Goal: Task Accomplishment & Management: Manage account settings

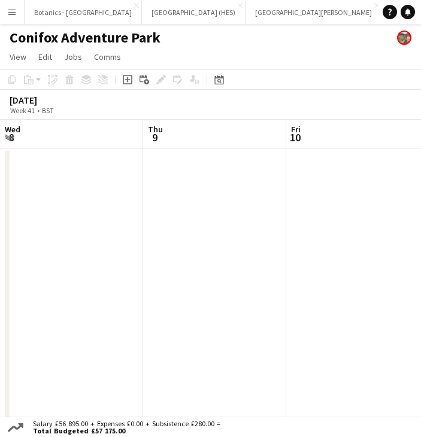
scroll to position [0, 317]
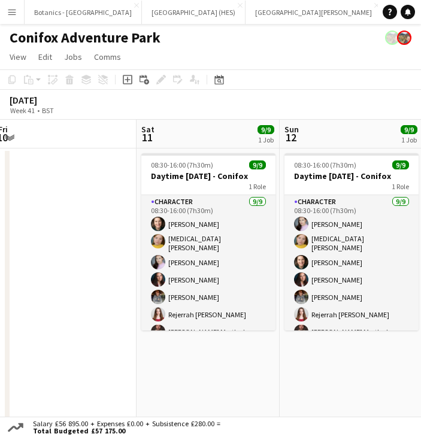
drag, startPoint x: 77, startPoint y: 339, endPoint x: 385, endPoint y: 319, distance: 308.2
click at [388, 319] on app-calendar-viewport "Wed 8 Thu 9 Fri 10 Sat 11 9/9 1 Job Sun 12 9/9 1 Job Mon 13 Tue 14 Wed 15 6/6 1…" at bounding box center [210, 419] width 421 height 598
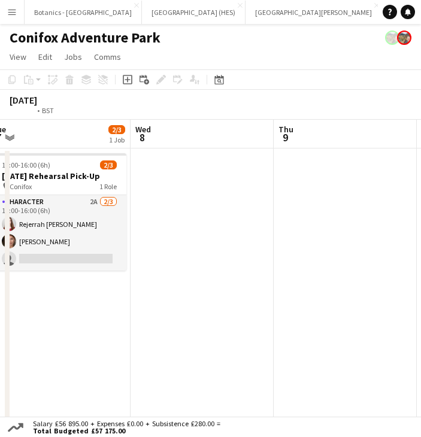
drag, startPoint x: 44, startPoint y: 324, endPoint x: 362, endPoint y: 314, distance: 318.5
click at [362, 314] on app-calendar-viewport "Sun 5 Mon 6 Tue 7 2/3 1 Job Wed 8 Thu 9 Fri 10 Sat 11 9/9 1 Job Sun 12 9/9 1 Jo…" at bounding box center [210, 419] width 421 height 598
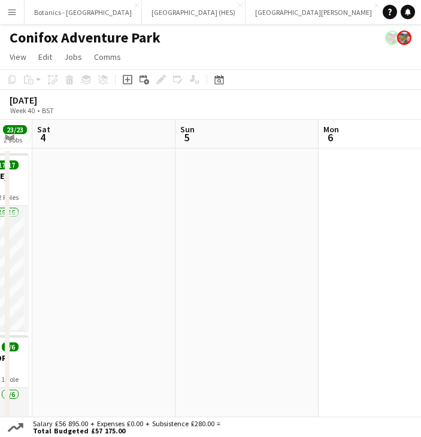
drag, startPoint x: 248, startPoint y: 309, endPoint x: 360, endPoint y: 308, distance: 111.3
click at [360, 308] on app-calendar-viewport "Thu 2 Fri 3 23/23 2 Jobs Sat 4 Sun 5 Mon 6 Tue 7 2/3 1 Job Wed 8 Thu 9 09:00-17…" at bounding box center [210, 419] width 421 height 598
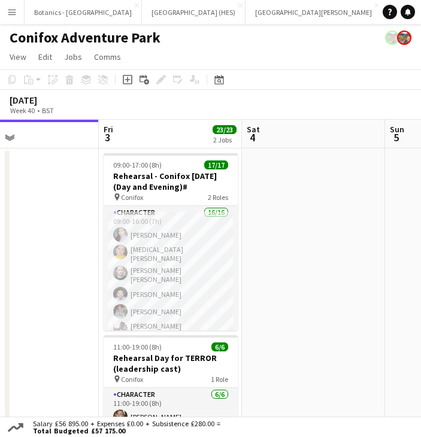
scroll to position [0, 307]
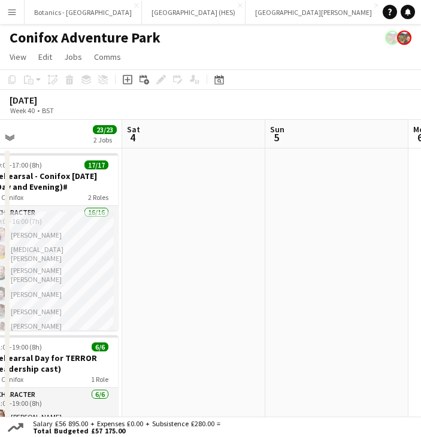
drag, startPoint x: 217, startPoint y: 312, endPoint x: 487, endPoint y: 302, distance: 270.1
click at [420, 302] on html "Menu Boards Boards Boards All jobs Status Workforce Workforce My Workforce Recr…" at bounding box center [210, 369] width 421 height 738
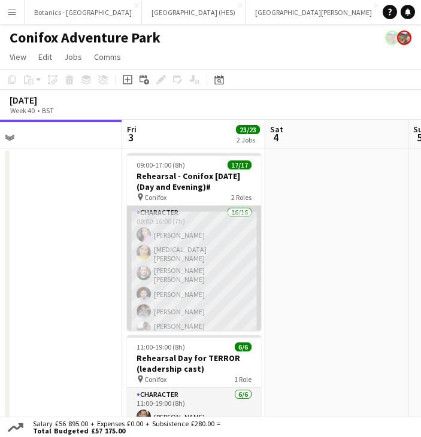
click at [208, 277] on app-card-role "Character 16/16 09:00-16:00 (7h) [PERSON_NAME] [MEDICAL_DATA][PERSON_NAME] [PER…" at bounding box center [194, 362] width 134 height 312
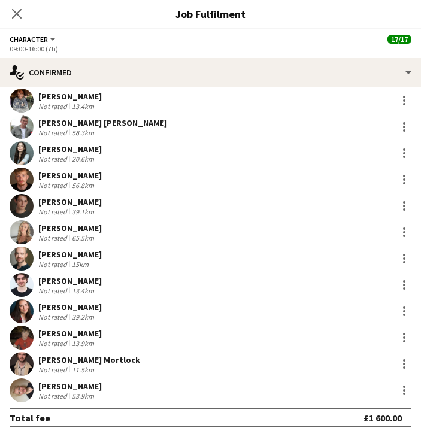
scroll to position [0, 0]
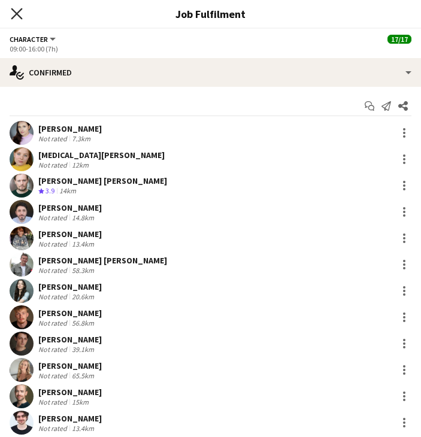
click at [19, 14] on icon "Close pop-in" at bounding box center [16, 13] width 11 height 11
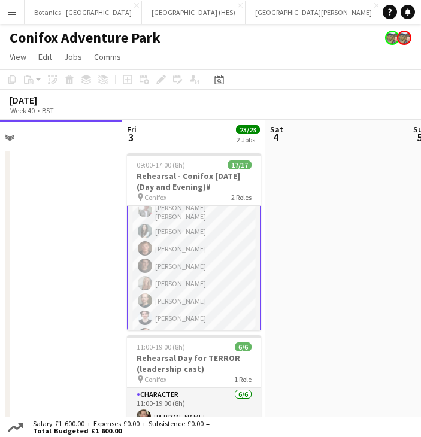
click at [190, 259] on app-card-role "Character 16/16 09:00-16:00 (7h) [PERSON_NAME] [MEDICAL_DATA][PERSON_NAME] [PER…" at bounding box center [194, 243] width 134 height 314
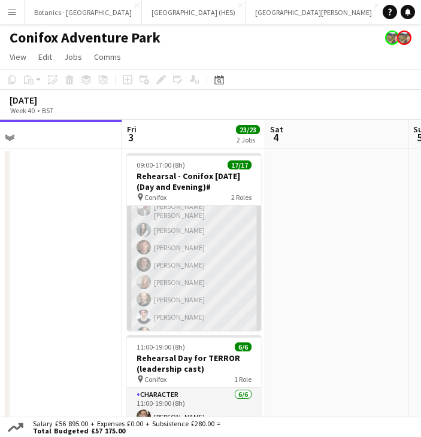
scroll to position [118, 0]
click at [149, 276] on app-user-avatar at bounding box center [143, 283] width 14 height 14
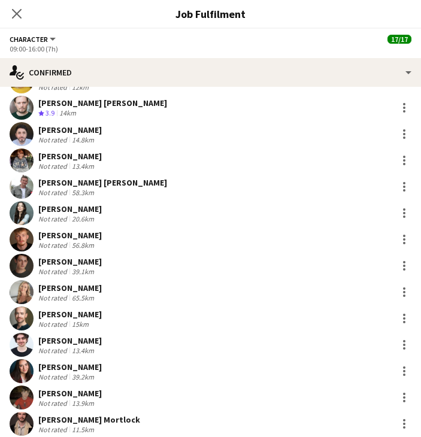
scroll to position [0, 0]
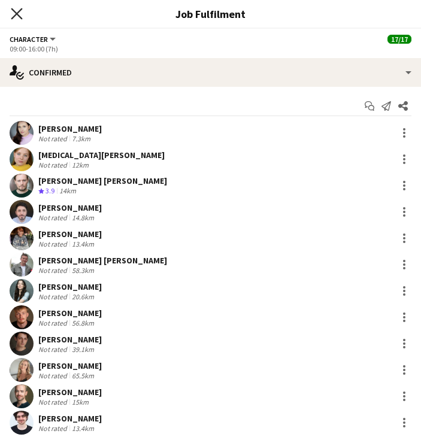
click at [16, 13] on icon at bounding box center [16, 13] width 11 height 11
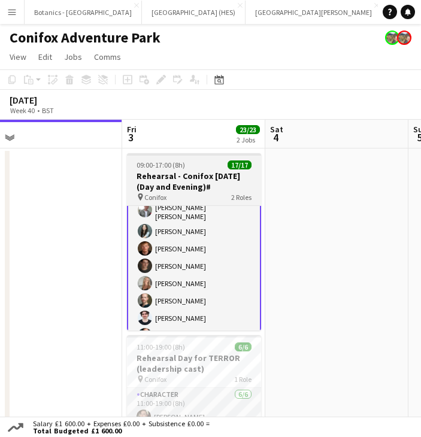
drag, startPoint x: 199, startPoint y: 172, endPoint x: 171, endPoint y: 186, distance: 31.1
click at [171, 186] on h3 "Rehearsal - Conifox [DATE] (Day and Evening)#" at bounding box center [194, 182] width 134 height 22
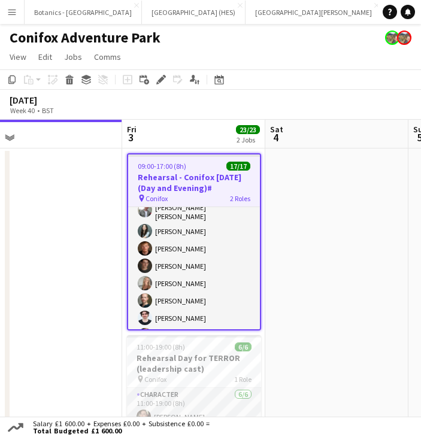
scroll to position [118, 0]
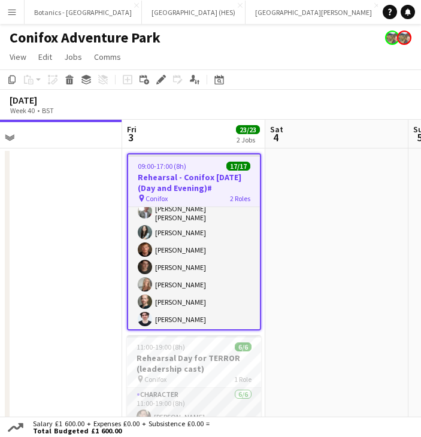
click at [190, 178] on h3 "Rehearsal - Conifox [DATE] (Day and Evening)#" at bounding box center [194, 183] width 132 height 22
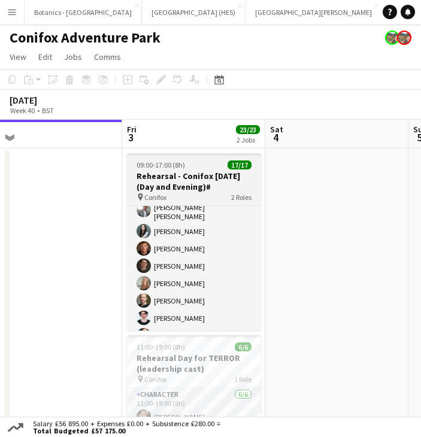
click at [205, 187] on h3 "Rehearsal - Conifox [DATE] (Day and Evening)#" at bounding box center [194, 182] width 134 height 22
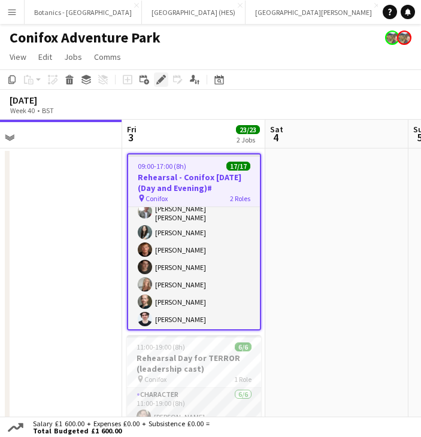
click at [159, 83] on icon "Edit" at bounding box center [161, 80] width 10 height 10
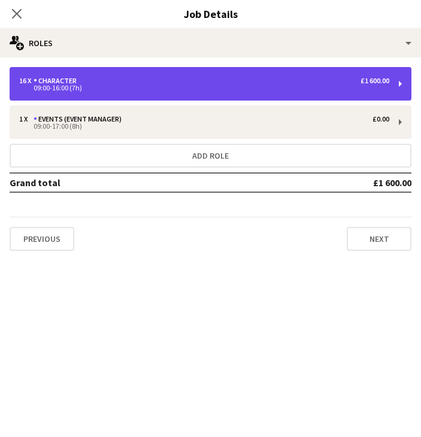
click at [169, 91] on div "16 x Character £1 600.00 09:00-16:00 (7h)" at bounding box center [211, 84] width 402 height 34
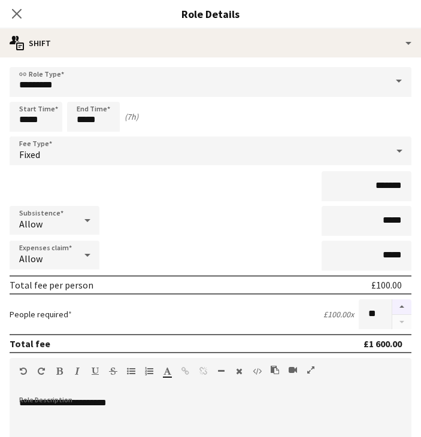
click at [395, 299] on button "button" at bounding box center [401, 307] width 19 height 16
type input "**"
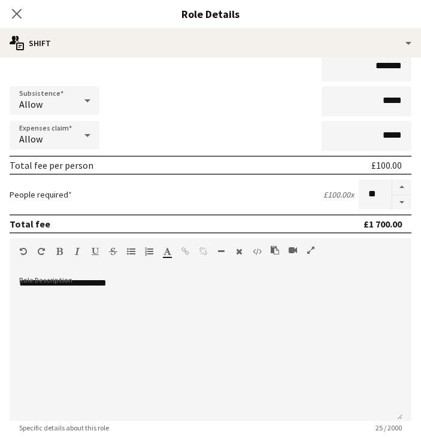
scroll to position [291, 0]
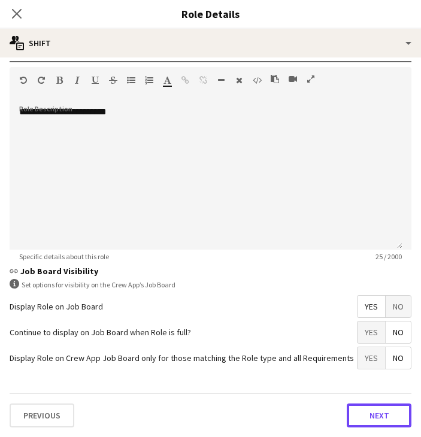
click at [378, 417] on button "Next" at bounding box center [378, 415] width 65 height 24
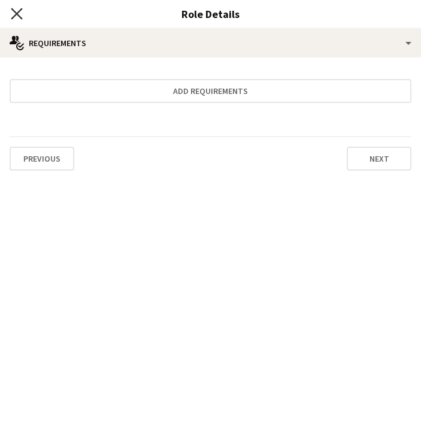
click at [16, 17] on icon "Close pop-in" at bounding box center [16, 13] width 11 height 11
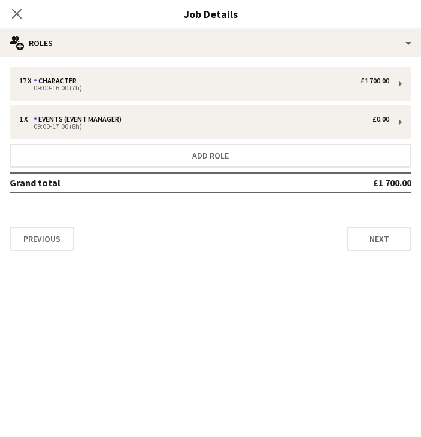
click at [17, 16] on icon "Close pop-in" at bounding box center [17, 14] width 10 height 10
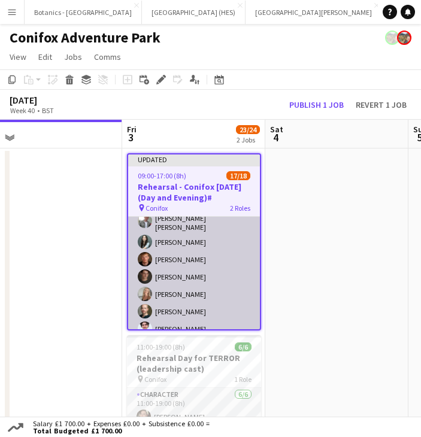
click at [174, 299] on app-card-role "Character 1A 16/17 09:00-16:00 (7h) [PERSON_NAME] [MEDICAL_DATA][PERSON_NAME] […" at bounding box center [194, 262] width 132 height 329
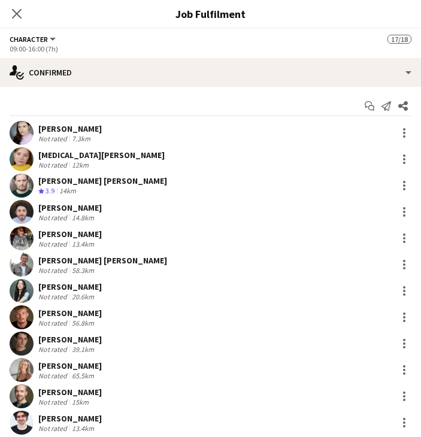
scroll to position [164, 0]
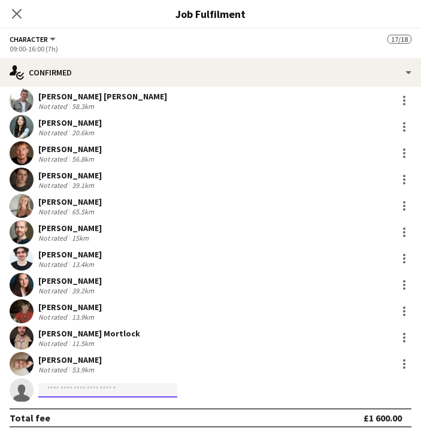
click at [111, 390] on input at bounding box center [107, 390] width 139 height 14
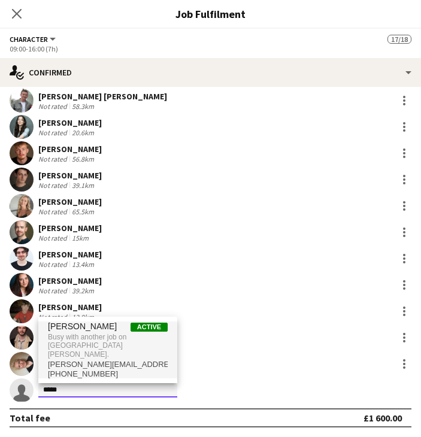
type input "*****"
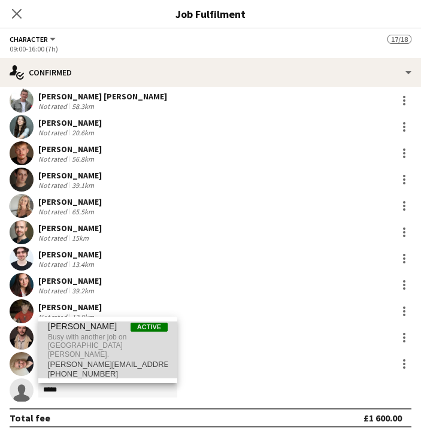
click at [114, 358] on span "Busy with another job on [GEOGRAPHIC_DATA][PERSON_NAME]." at bounding box center [108, 346] width 120 height 28
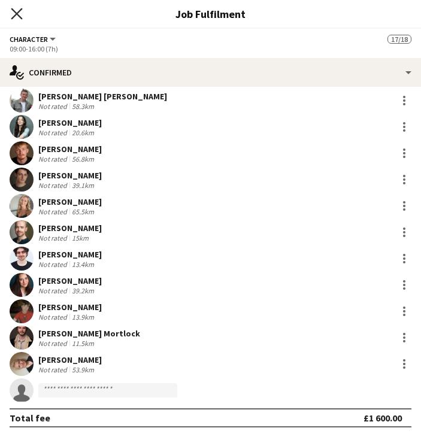
click at [16, 13] on icon at bounding box center [16, 13] width 11 height 11
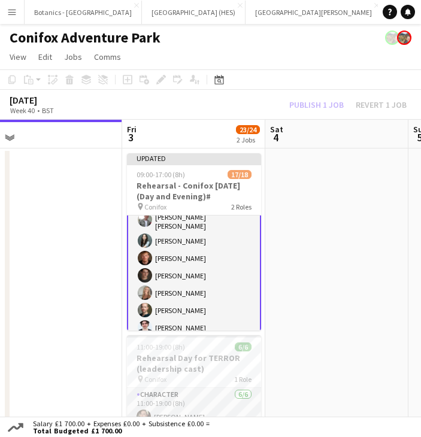
click at [369, 250] on app-date-cell at bounding box center [336, 433] width 143 height 570
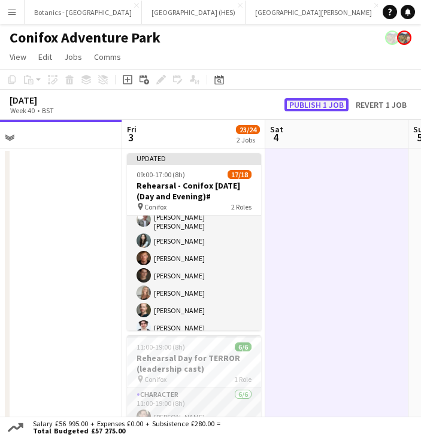
click at [335, 108] on button "Publish 1 job" at bounding box center [316, 104] width 64 height 13
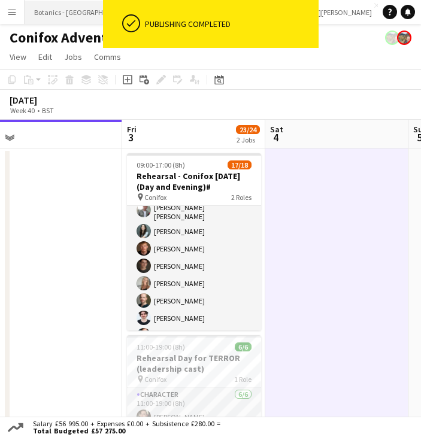
click at [68, 12] on button "Botanics - [GEOGRAPHIC_DATA] Close" at bounding box center [83, 12] width 117 height 23
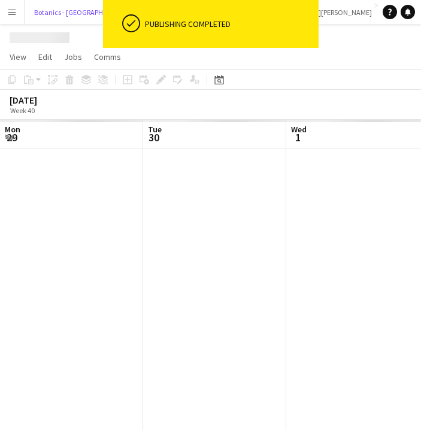
scroll to position [0, 286]
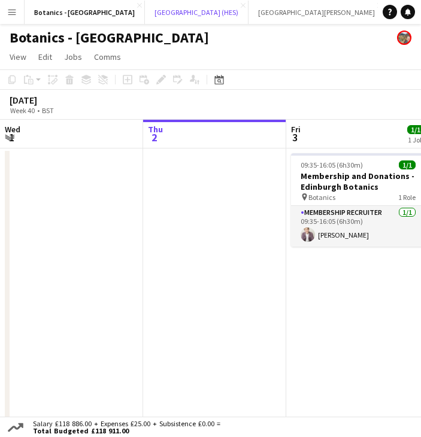
click at [160, 15] on button "[GEOGRAPHIC_DATA] (HES) Close" at bounding box center [197, 12] width 104 height 23
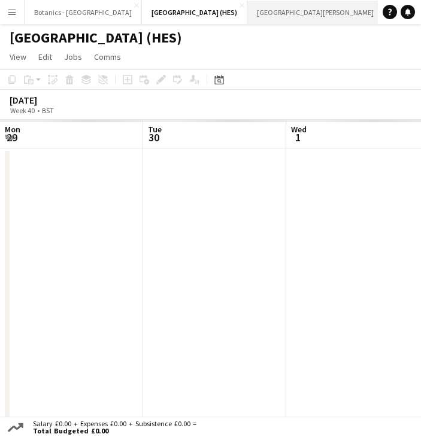
scroll to position [0, 286]
click at [247, 18] on button "[GEOGRAPHIC_DATA][PERSON_NAME] [GEOGRAPHIC_DATA] Close" at bounding box center [315, 12] width 136 height 23
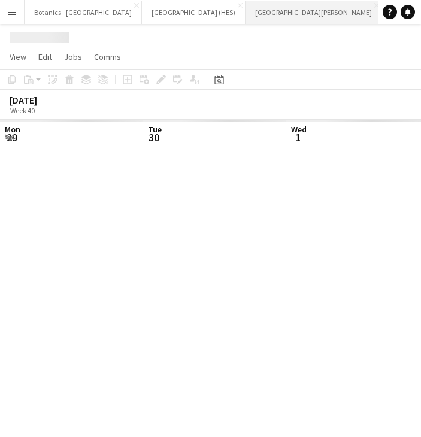
scroll to position [0, 286]
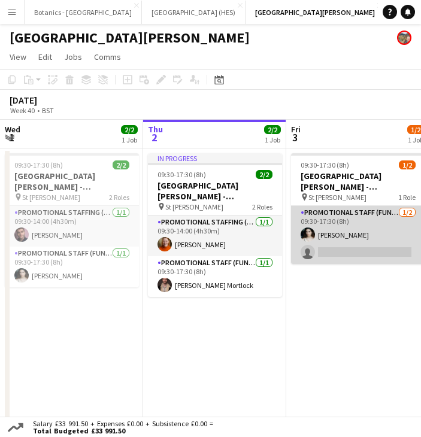
click at [352, 232] on app-card-role "Promotional Staff (Fundraiser) [DATE] 09:30-17:30 (8h) [PERSON_NAME] single-neu…" at bounding box center [358, 235] width 134 height 58
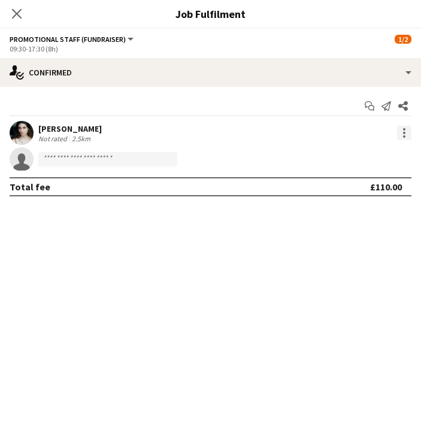
click at [410, 132] on div at bounding box center [404, 133] width 14 height 14
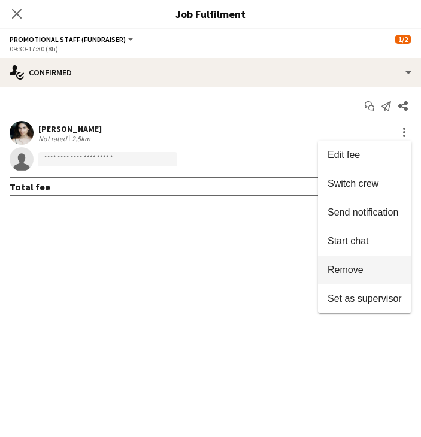
click at [374, 269] on span "Remove" at bounding box center [364, 269] width 74 height 11
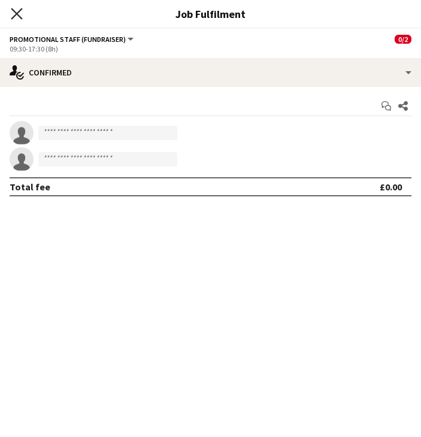
click at [11, 11] on icon "Close pop-in" at bounding box center [16, 13] width 11 height 11
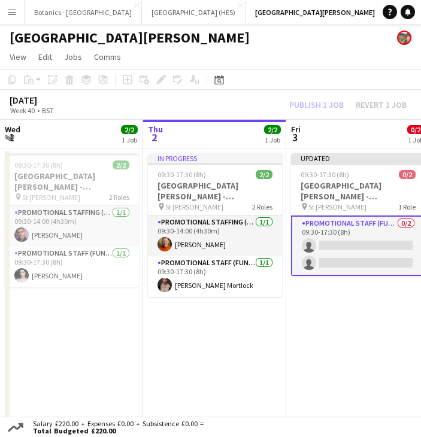
click at [316, 90] on div "[DATE] Week 40 • BST Publish 1 job Revert 1 job" at bounding box center [210, 105] width 421 height 30
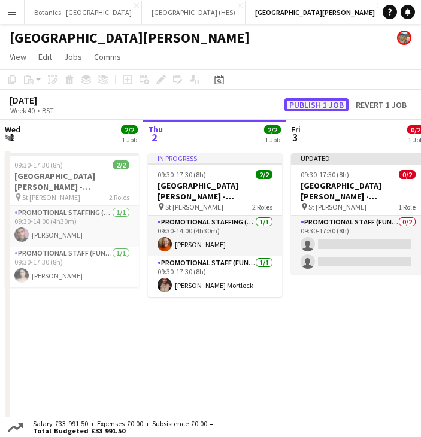
click at [324, 106] on button "Publish 1 job" at bounding box center [316, 104] width 64 height 13
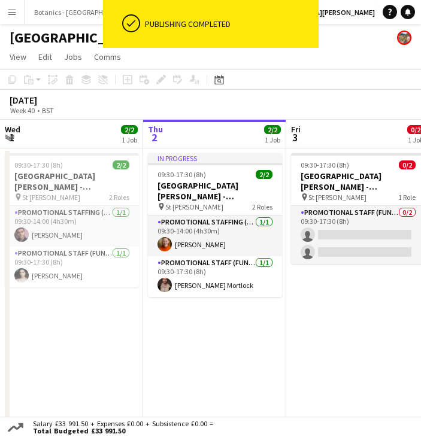
click at [385, 20] on button "Scotland Standby Close" at bounding box center [422, 12] width 74 height 23
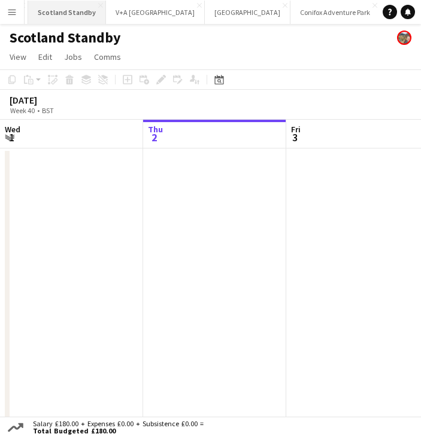
scroll to position [0, 355]
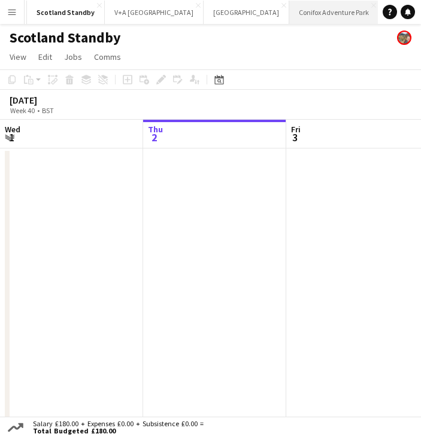
click at [289, 16] on button "Conifox Adventure Park Close" at bounding box center [334, 12] width 90 height 23
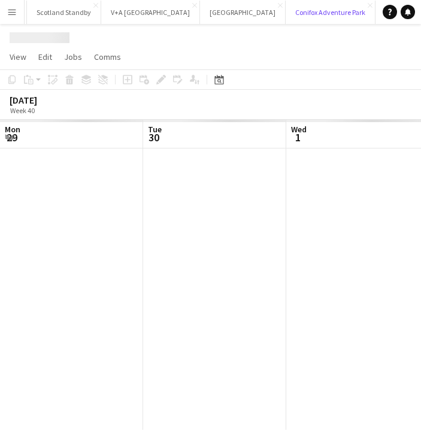
scroll to position [0, 286]
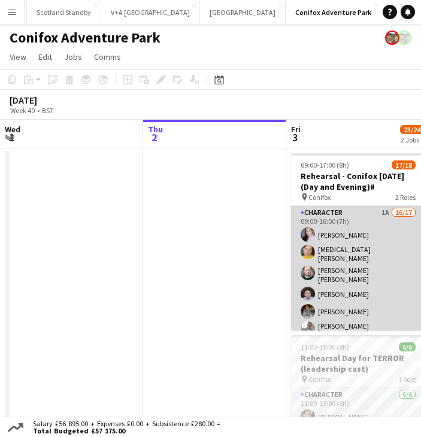
click at [366, 257] on app-card-role "Character 1A 16/17 09:00-16:00 (7h) [PERSON_NAME] [MEDICAL_DATA][PERSON_NAME] […" at bounding box center [358, 370] width 134 height 329
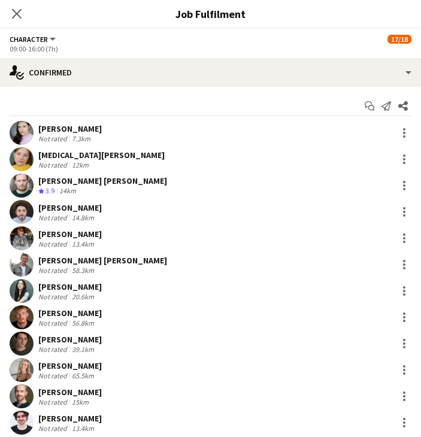
scroll to position [164, 0]
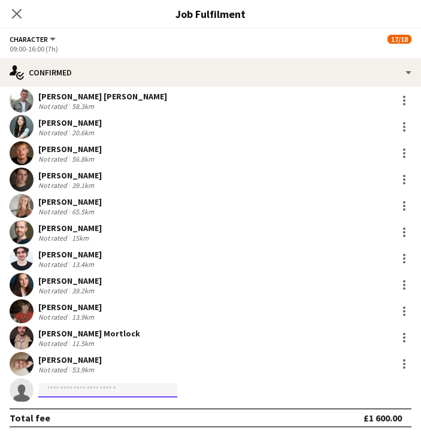
click at [141, 390] on input at bounding box center [107, 390] width 139 height 14
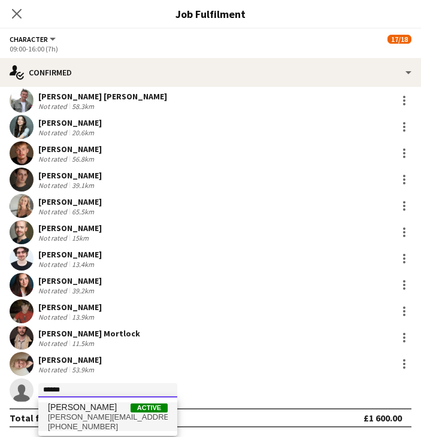
type input "******"
click at [130, 408] on span "[PERSON_NAME] Active" at bounding box center [108, 407] width 120 height 10
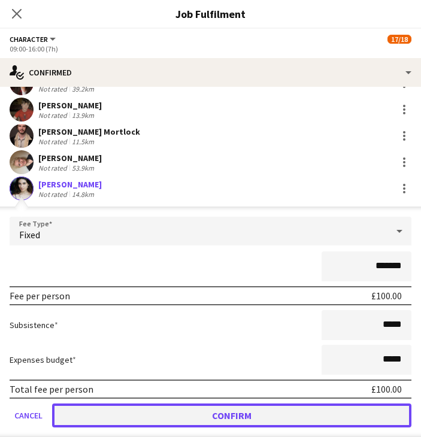
click at [130, 409] on button "Confirm" at bounding box center [231, 415] width 359 height 24
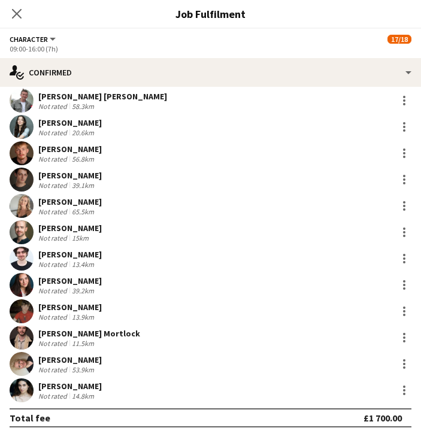
click at [21, 9] on icon at bounding box center [17, 14] width 10 height 10
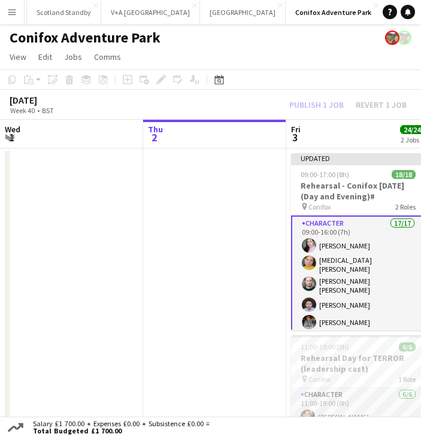
click at [315, 63] on app-page-menu "View Day view expanded Day view collapsed Month view Date picker Jump to [DATE]…" at bounding box center [210, 58] width 421 height 23
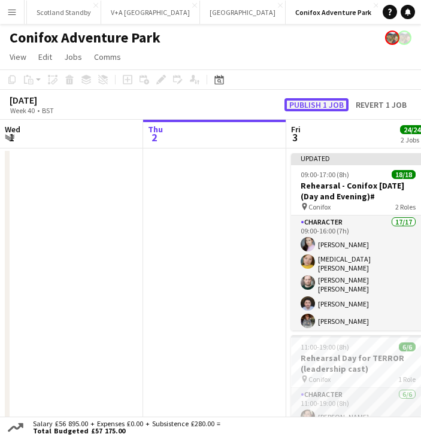
click at [327, 105] on button "Publish 1 job" at bounding box center [316, 104] width 64 height 13
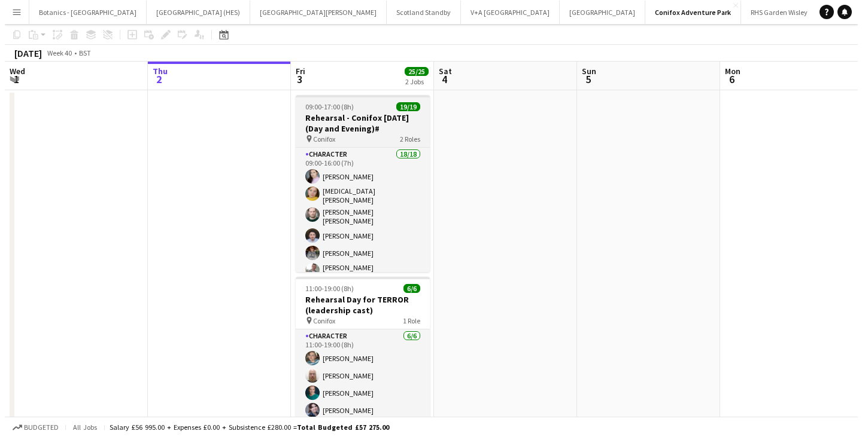
scroll to position [0, 0]
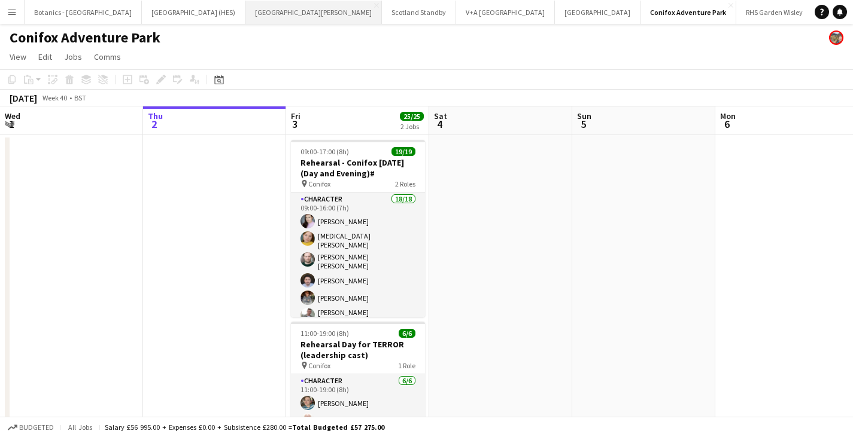
click at [245, 19] on button "[GEOGRAPHIC_DATA][PERSON_NAME] [GEOGRAPHIC_DATA] Close" at bounding box center [313, 12] width 136 height 23
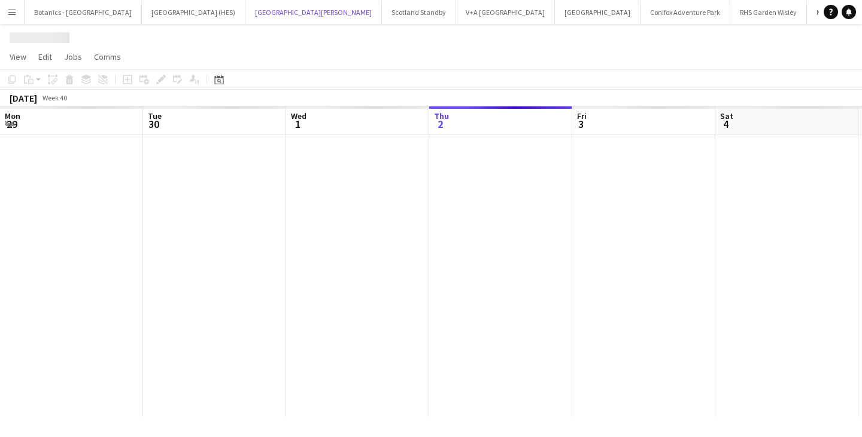
scroll to position [0, 286]
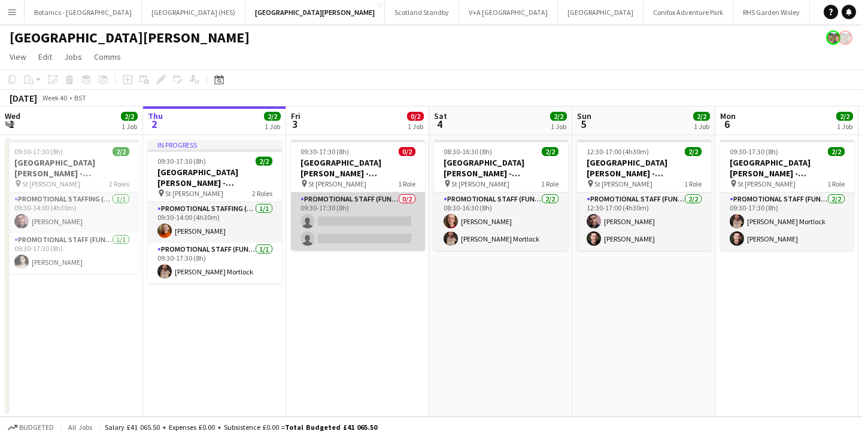
click at [345, 216] on app-card-role "Promotional Staff (Fundraiser) 0/2 09:30-17:30 (8h) single-neutral-actions sing…" at bounding box center [358, 222] width 134 height 58
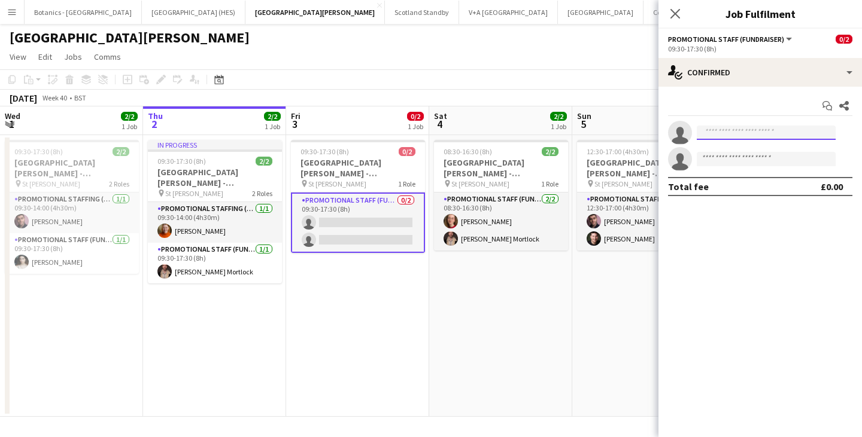
click at [420, 137] on input at bounding box center [766, 133] width 139 height 14
type input "****"
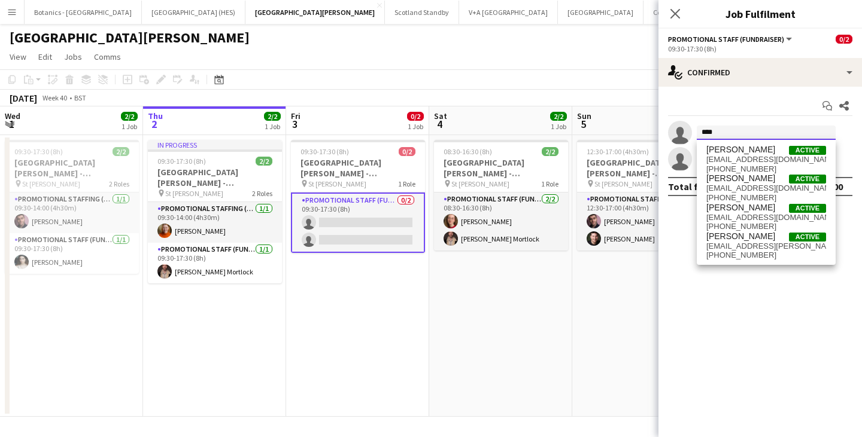
drag, startPoint x: 732, startPoint y: 130, endPoint x: 688, endPoint y: 133, distance: 44.3
click at [420, 133] on app-invite-slot "single-neutral-actions ****" at bounding box center [759, 133] width 203 height 24
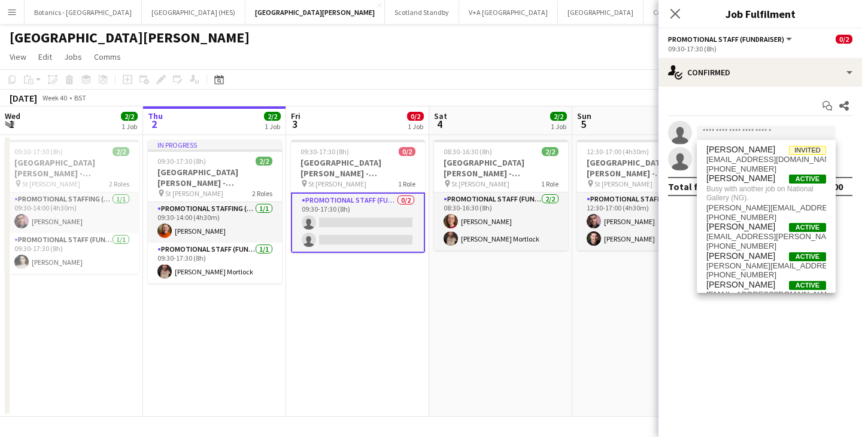
click at [420, 304] on app-date-cell "08:30-16:30 (8h) 2/2 [GEOGRAPHIC_DATA][PERSON_NAME] - Fundraising pin St [PERSO…" at bounding box center [500, 276] width 143 height 282
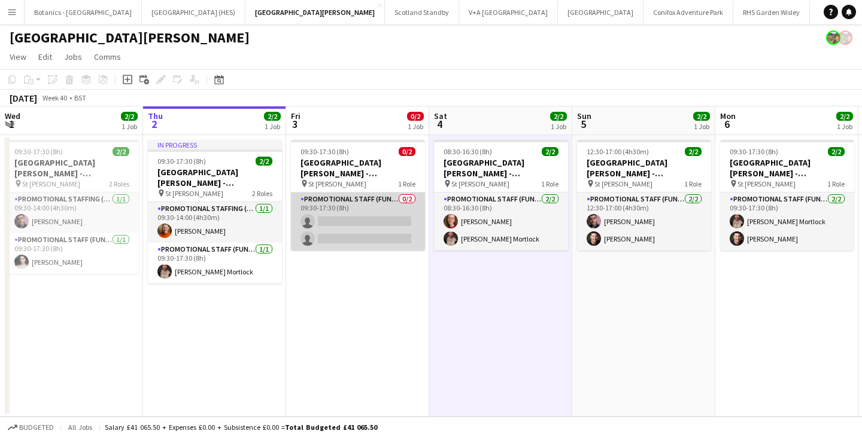
click at [364, 214] on app-card-role "Promotional Staff (Fundraiser) 0/2 09:30-17:30 (8h) single-neutral-actions sing…" at bounding box center [358, 222] width 134 height 58
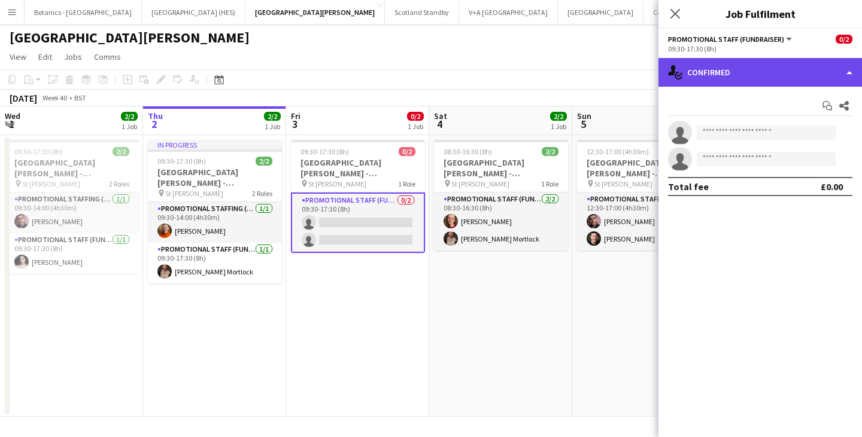
click at [420, 75] on div "single-neutral-actions-check-2 Confirmed" at bounding box center [759, 72] width 203 height 29
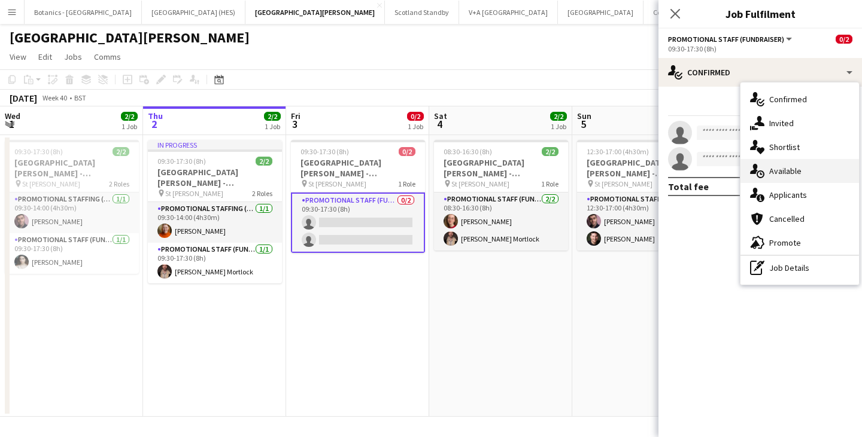
click at [420, 169] on span "Available" at bounding box center [785, 171] width 32 height 11
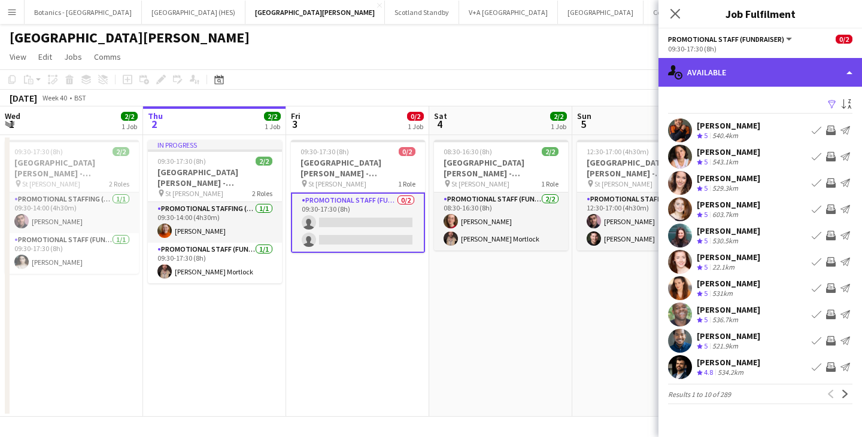
click at [420, 76] on div "single-neutral-actions-upload Available" at bounding box center [759, 72] width 203 height 29
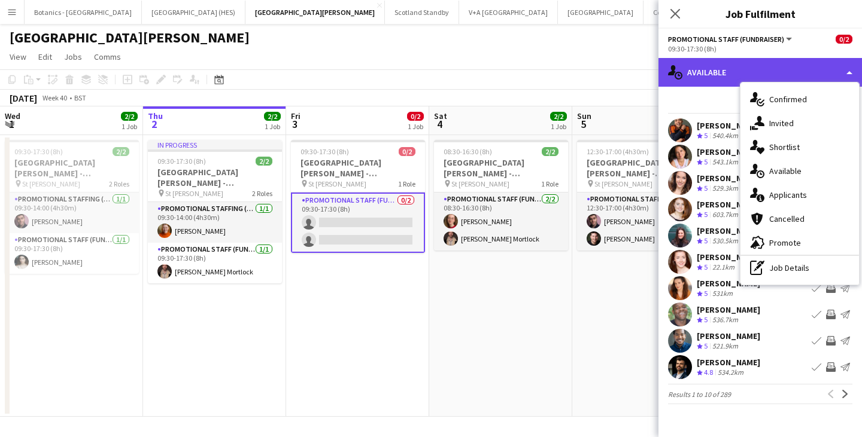
click at [420, 76] on div "single-neutral-actions-upload Available" at bounding box center [759, 72] width 203 height 29
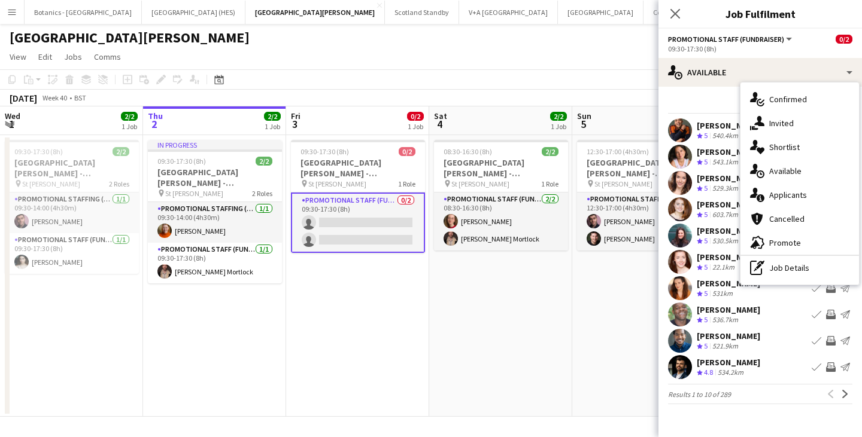
click at [420, 289] on app-date-cell "08:30-16:30 (8h) 2/2 [GEOGRAPHIC_DATA][PERSON_NAME] - Fundraising pin St [PERSO…" at bounding box center [500, 276] width 143 height 282
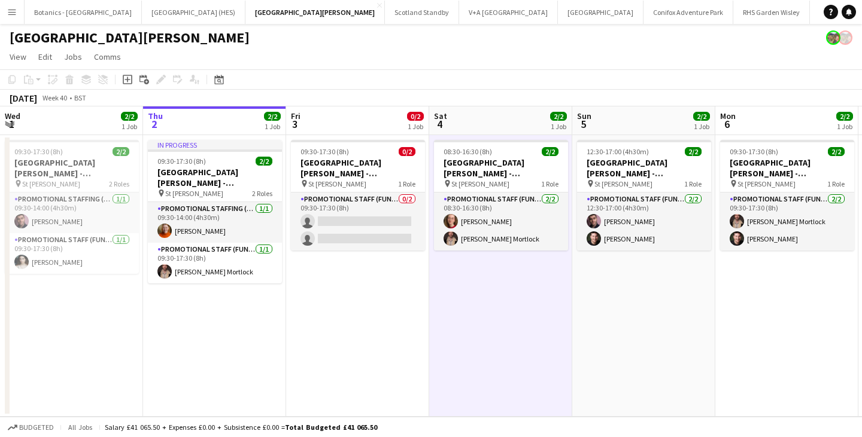
click at [17, 8] on button "Menu" at bounding box center [12, 12] width 24 height 24
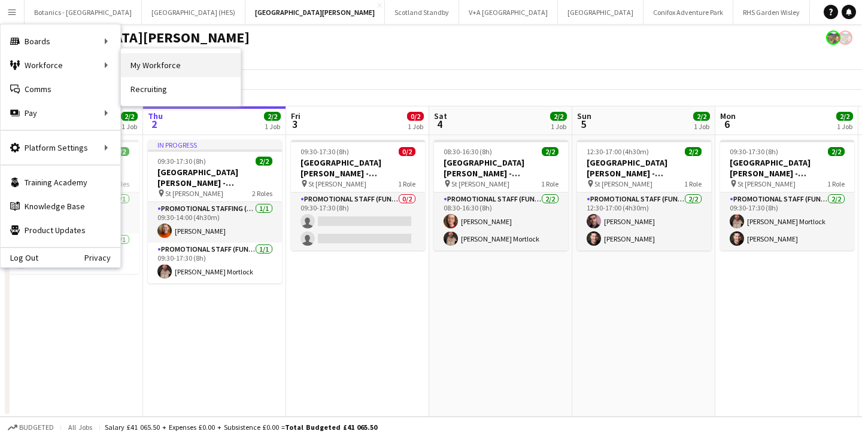
click at [136, 65] on link "My Workforce" at bounding box center [181, 65] width 120 height 24
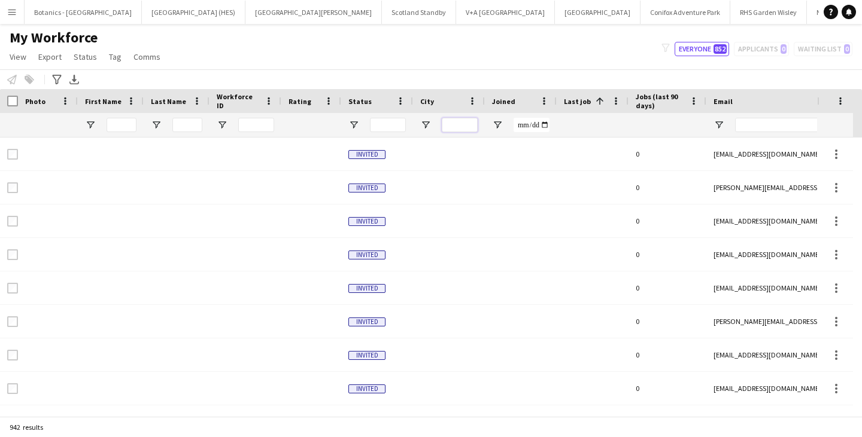
click at [420, 124] on input "City Filter Input" at bounding box center [460, 125] width 36 height 14
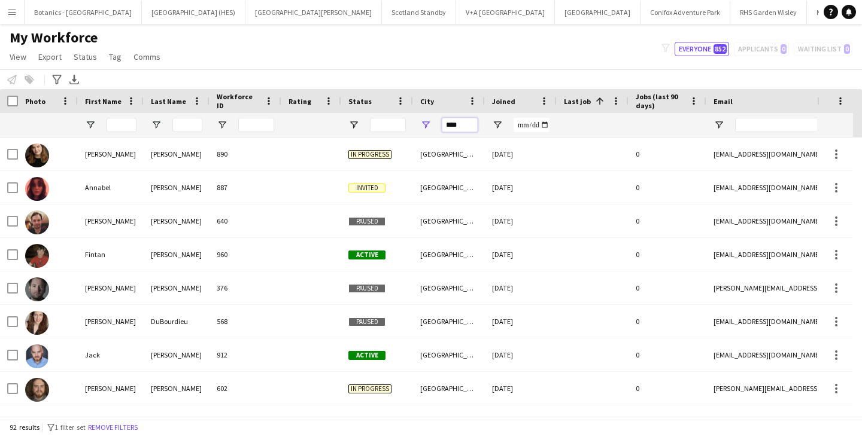
click at [420, 122] on input "****" at bounding box center [460, 125] width 36 height 14
type input "****"
click at [420, 74] on div "Notify workforce Add to tag Select at least one crew to tag him or her. Advance…" at bounding box center [431, 79] width 862 height 20
click at [385, 124] on input "Status Filter Input" at bounding box center [388, 125] width 36 height 14
click at [356, 124] on span "Open Filter Menu" at bounding box center [353, 125] width 11 height 11
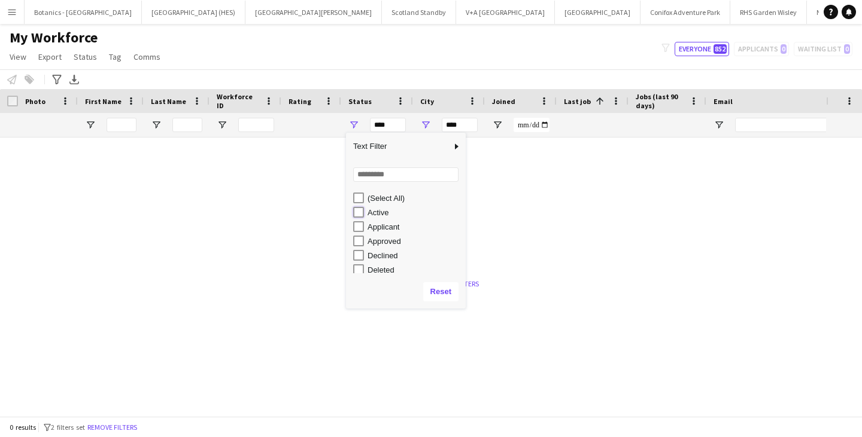
type input "**********"
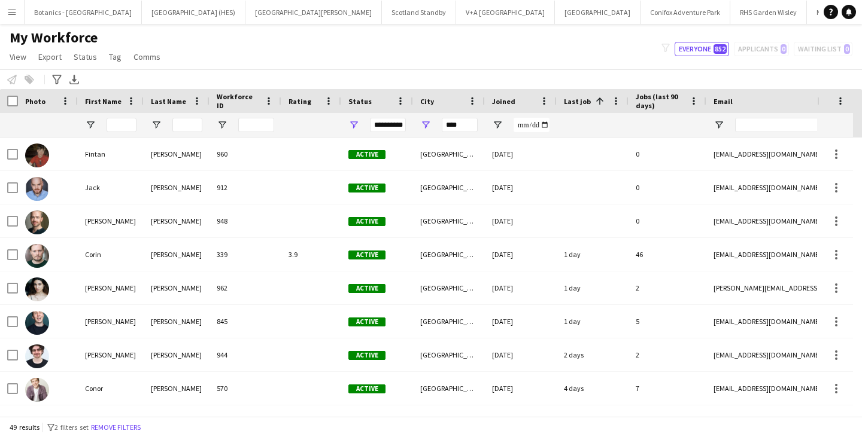
click at [400, 56] on div "My Workforce View Views Default view New view Update view Delete view Edit name…" at bounding box center [431, 49] width 862 height 41
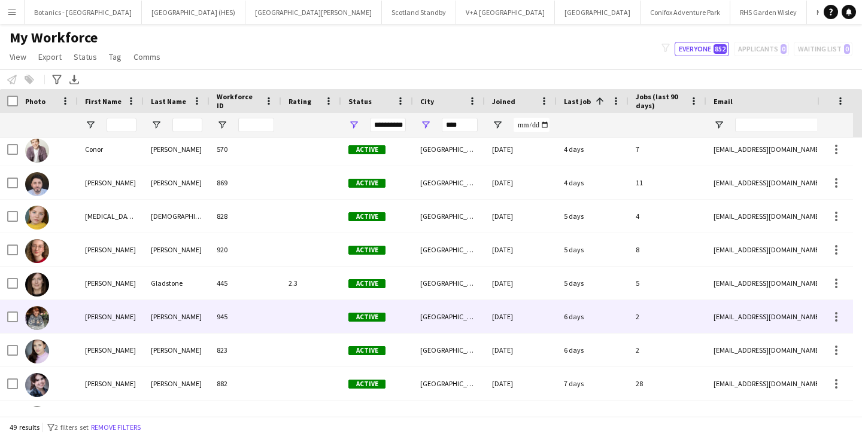
scroll to position [299, 0]
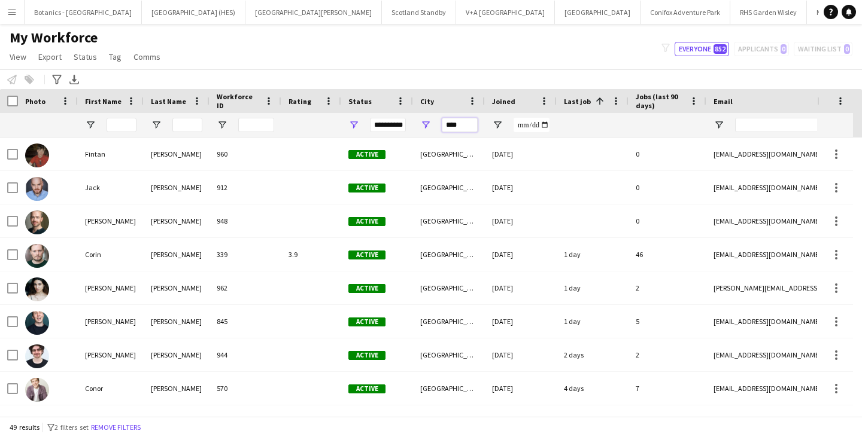
drag, startPoint x: 461, startPoint y: 122, endPoint x: 432, endPoint y: 121, distance: 28.7
click at [420, 121] on div "****" at bounding box center [449, 125] width 72 height 24
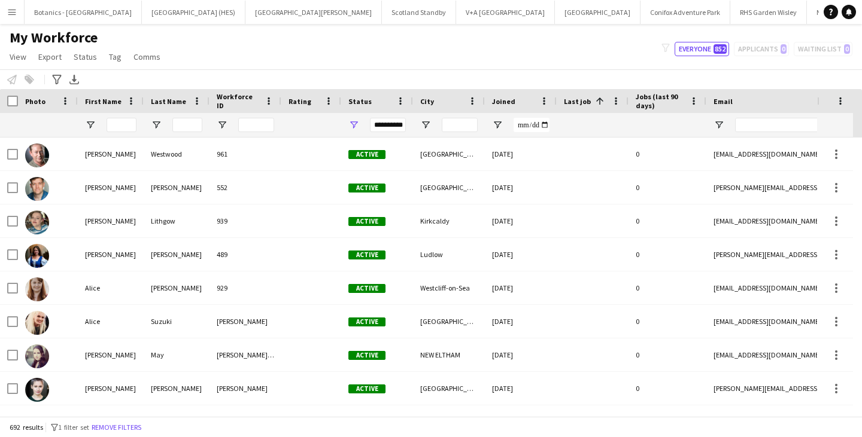
click at [420, 68] on div "My Workforce View Views Default view New view Update view Delete view Edit name…" at bounding box center [431, 49] width 862 height 41
